Goal: Contribute content: Add original content to the website for others to see

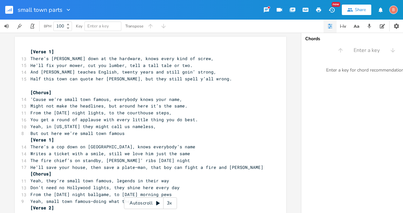
click at [7, 9] on rect "button" at bounding box center [9, 10] width 8 height 8
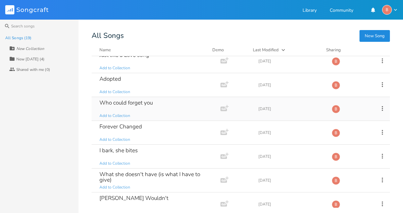
scroll to position [229, 0]
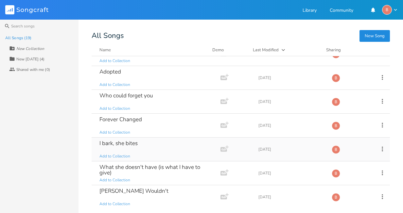
click at [129, 142] on div "I bark, she bites" at bounding box center [118, 144] width 38 height 6
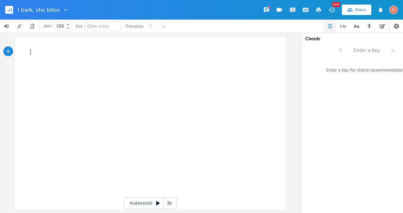
type textarea "​"
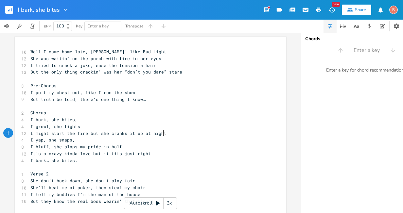
click at [162, 134] on pre "I might start the fire but she cranks it up at night" at bounding box center [147, 133] width 236 height 7
click at [83, 52] on span "Well I came home late, [PERSON_NAME]’ like Bud Light" at bounding box center [98, 52] width 136 height 6
type textarea "again"
click at [146, 51] on span "Well I came home late again, smellin’ like Bud Light" at bounding box center [98, 52] width 136 height 6
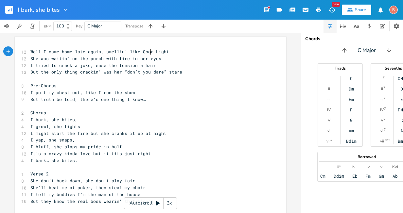
scroll to position [0, 10]
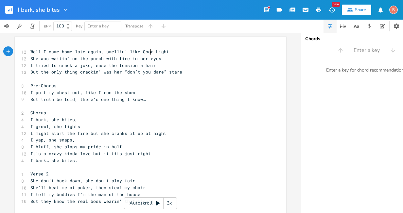
type textarea "Coor's"
click at [88, 59] on span "She was waitin’ on the porch with fire in her eyes" at bounding box center [95, 59] width 131 height 6
click at [99, 59] on span "She was waitin’ on the porch with fire in her eyes" at bounding box center [95, 59] width 131 height 6
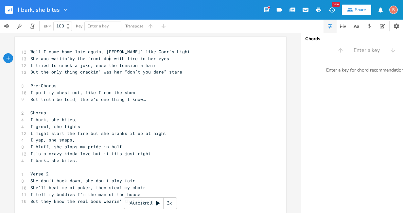
type textarea "by the front door"
click at [150, 65] on span "I tried to crack a joke, ease the tension a hair" at bounding box center [93, 65] width 126 height 6
type textarea ", I was hopin for a smile"
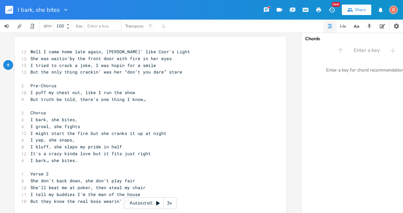
click at [177, 72] on pre "But the only thing crackin’ was her “don’t you dare” stare" at bounding box center [147, 72] width 236 height 7
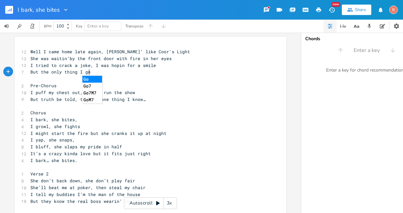
scroll to position [0, 9]
type textarea "I got from her"
click at [152, 66] on pre "I tried to crack a joke, I was hopin for a smile" at bounding box center [147, 65] width 236 height 7
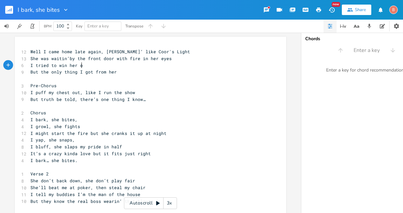
type textarea "win her ob"
type textarea "ver, tried to reconcile"
click at [113, 73] on pre "But the only thing I got from her" at bounding box center [147, 72] width 236 height 7
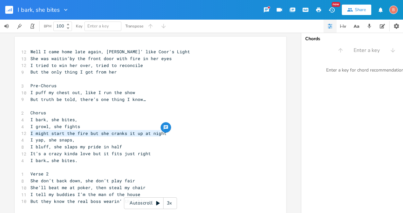
type textarea "I might start the fire but she cranks it up at night"
drag, startPoint x: 29, startPoint y: 133, endPoint x: 161, endPoint y: 133, distance: 132.4
click at [161, 133] on pre "I might start the fire but she cranks it up at night" at bounding box center [147, 133] width 236 height 7
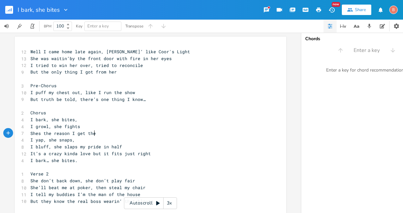
scroll to position [0, 49]
type textarea "Shes the reason I get the ch"
type textarea "honor of"
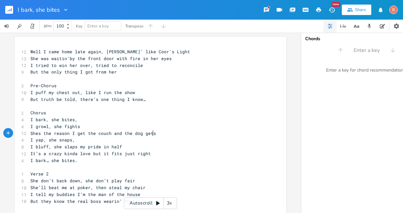
type textarea "the couch and the dog gets"
click at [115, 74] on pre "But the only thing I got from her" at bounding box center [147, 72] width 236 height 7
click at [138, 67] on pre "I tried to win her over, tried to reconcile" at bounding box center [147, 65] width 236 height 7
type textarea "make her smile"
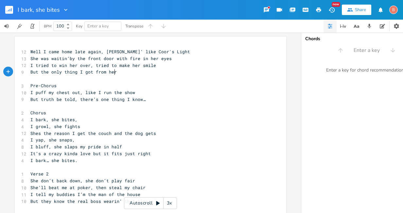
click at [115, 73] on pre "But the only thing I got from her" at bounding box center [147, 72] width 236 height 7
type textarea "was the chance to reconcile"
click at [118, 154] on span "It’s a crazy kinda love but it fits just right" at bounding box center [90, 154] width 120 height 6
type textarea "us"
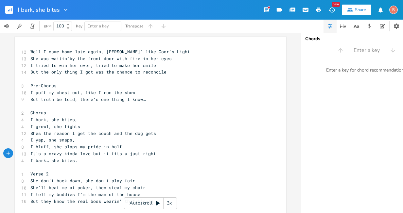
scroll to position [0, 5]
click at [150, 133] on span "Shes the reason I get the couch and the dog gets" at bounding box center [93, 133] width 126 height 6
type textarea "my bed"
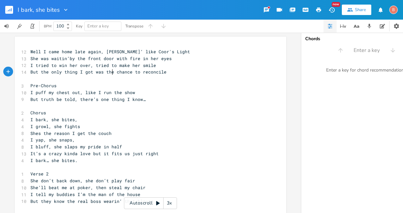
click at [110, 73] on span "But the only thing I got was the chance to reconcile" at bounding box center [98, 72] width 136 height 6
type textarea "no"
click at [110, 134] on pre "Shes the reason I get the couch" at bounding box center [147, 133] width 236 height 7
click at [100, 58] on span "She was waitin’by the front door with fire in her eyes" at bounding box center [100, 59] width 141 height 6
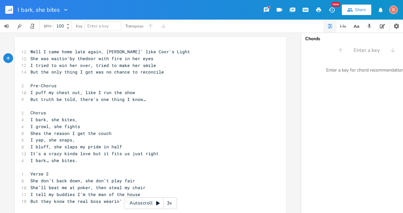
scroll to position [0, 1]
click at [107, 59] on span "She was waitin’by the door with fire in her eyes" at bounding box center [93, 59] width 126 height 6
type textarea "a"
click at [128, 58] on span "She was waitin’by the door with a fire in her eyes" at bounding box center [95, 59] width 131 height 6
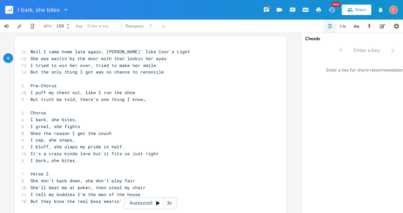
scroll to position [0, 19]
type textarea "that look"
